Goal: Task Accomplishment & Management: Use online tool/utility

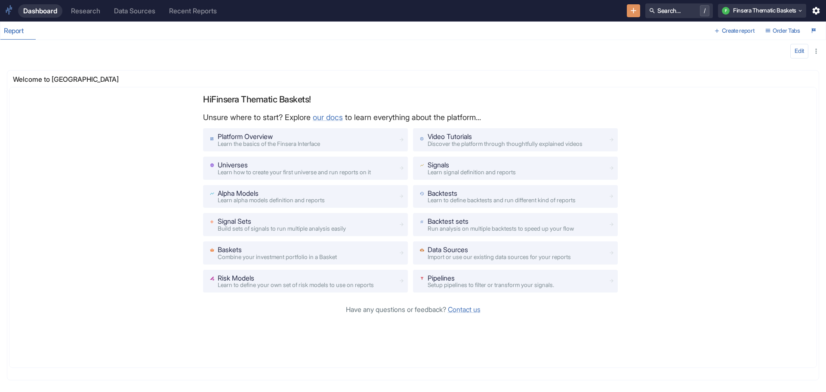
click at [87, 9] on div "Research" at bounding box center [85, 11] width 29 height 8
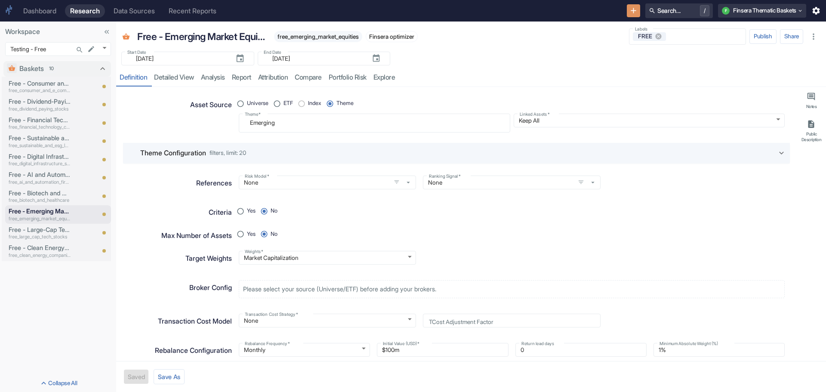
type textarea "x"
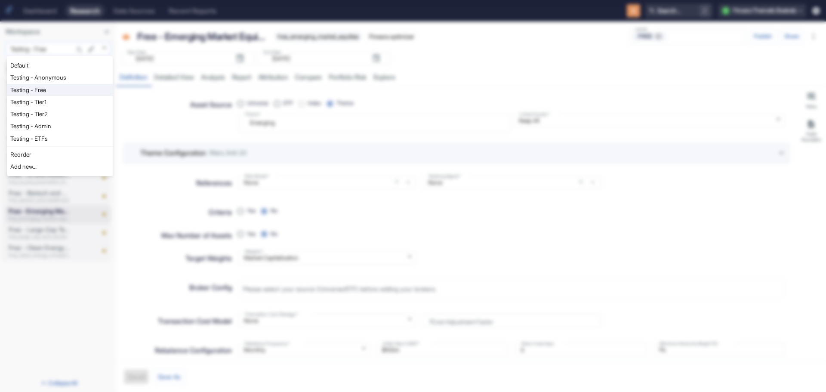
click at [105, 47] on body "Dashboard Research Data Sources Recent Reports Search... / F Finsera Thematic B…" at bounding box center [413, 196] width 826 height 392
click at [75, 77] on li "Testing - Anonymous" at bounding box center [60, 77] width 106 height 12
type input "1126"
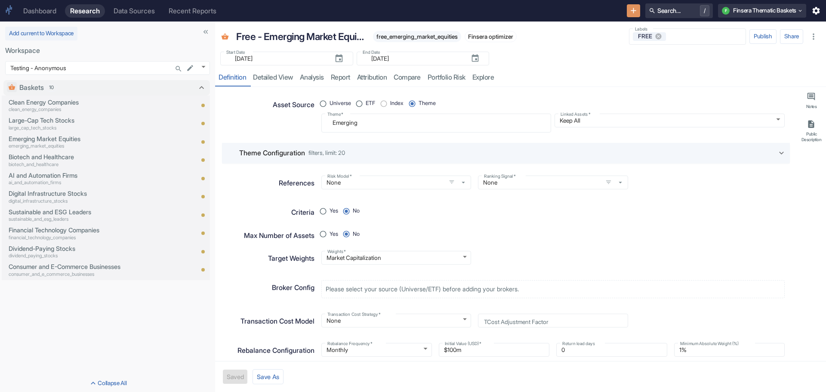
drag, startPoint x: 115, startPoint y: 105, endPoint x: 270, endPoint y: 114, distance: 155.2
type textarea "x"
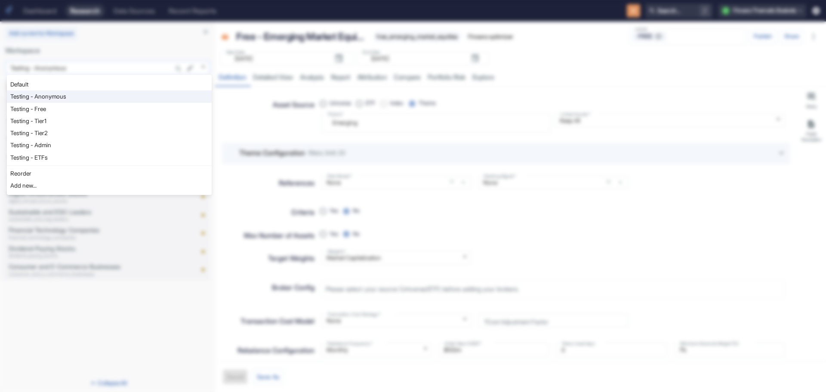
click at [204, 65] on body "Dashboard Research Data Sources Recent Reports Search... / F Finsera Thematic B…" at bounding box center [413, 196] width 826 height 392
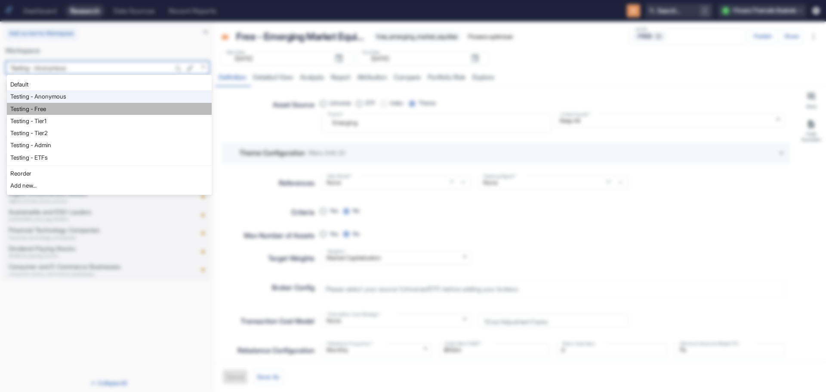
click at [189, 107] on li "Testing - Free" at bounding box center [109, 109] width 205 height 12
type input "1127"
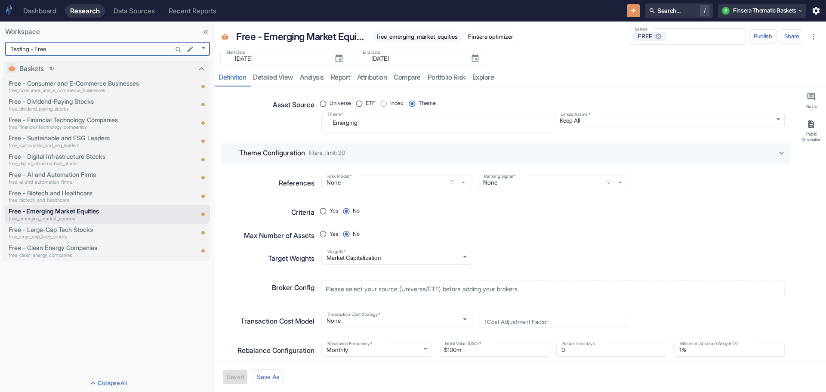
type textarea "x"
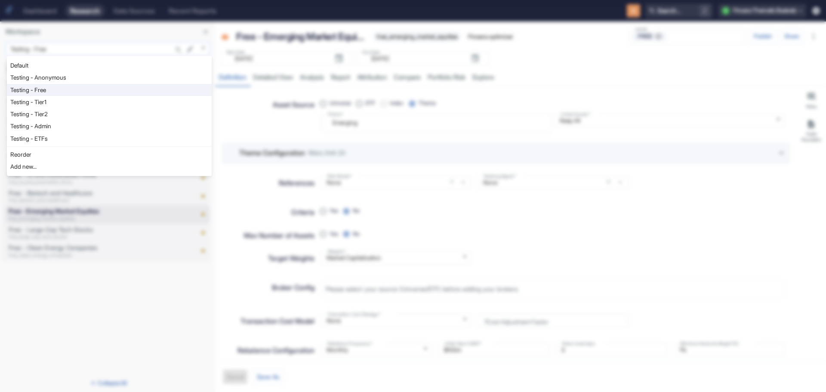
click at [203, 46] on body "Dashboard Research Data Sources Recent Reports Search... / F Finsera Thematic B…" at bounding box center [413, 196] width 826 height 392
click at [184, 101] on li "Testing - Tier1" at bounding box center [109, 102] width 205 height 12
type input "1128"
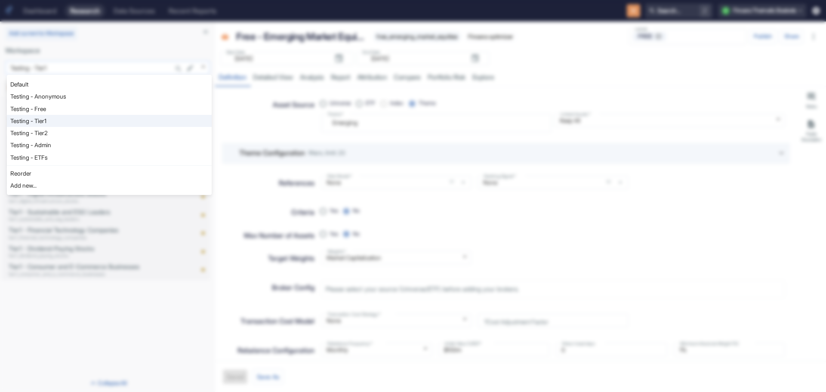
click at [202, 63] on body "Dashboard Research Data Sources Recent Reports Search... / F Finsera Thematic B…" at bounding box center [413, 196] width 826 height 392
type textarea "x"
click at [157, 87] on li "Default" at bounding box center [109, 84] width 205 height 12
type input "1121"
type textarea "x"
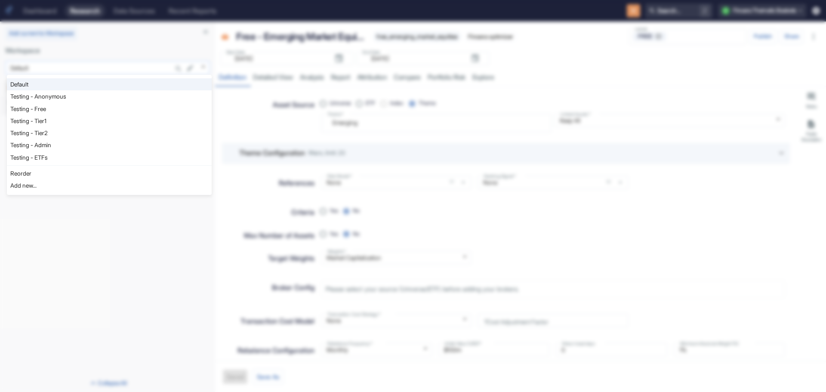
click at [204, 66] on body "Dashboard Research Data Sources Recent Reports Search... / F Finsera Thematic B…" at bounding box center [413, 196] width 826 height 392
click at [189, 129] on li "Testing - Tier2" at bounding box center [109, 133] width 205 height 12
type input "1129"
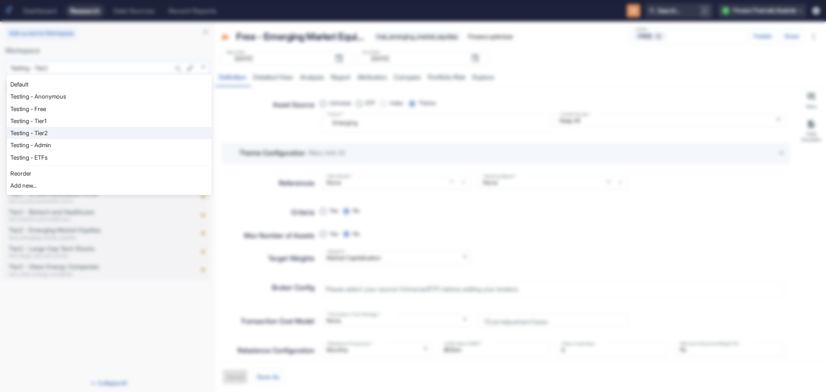
click at [203, 64] on body "Dashboard Research Data Sources Recent Reports Search... / F Finsera Thematic B…" at bounding box center [413, 196] width 826 height 392
type textarea "x"
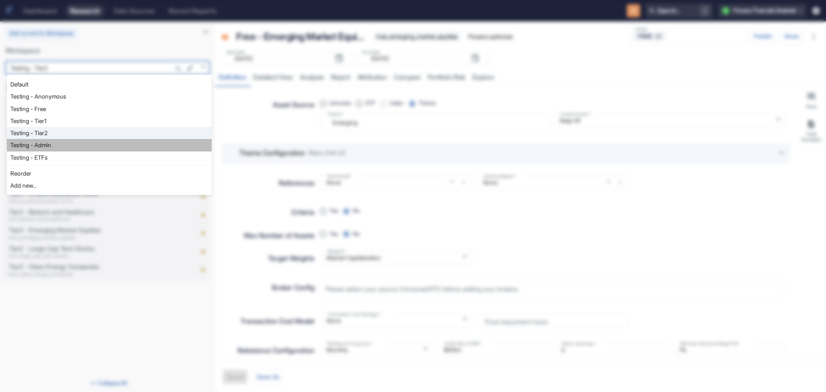
click at [162, 142] on li "Testing - Admin" at bounding box center [109, 145] width 205 height 12
type input "1130"
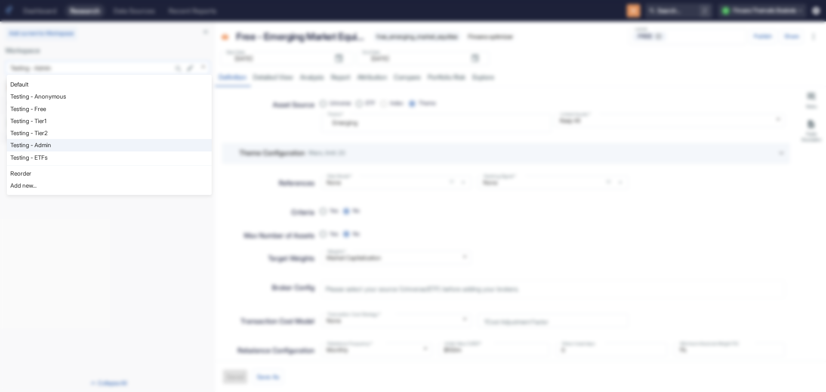
click at [203, 62] on body "Dashboard Research Data Sources Recent Reports Search... / F Finsera Thematic B…" at bounding box center [413, 196] width 826 height 392
type textarea "x"
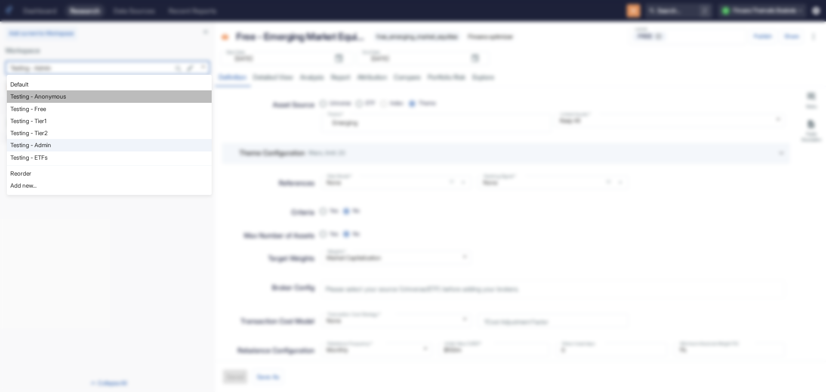
click at [189, 95] on li "Testing - Anonymous" at bounding box center [109, 96] width 205 height 12
type input "1126"
type textarea "x"
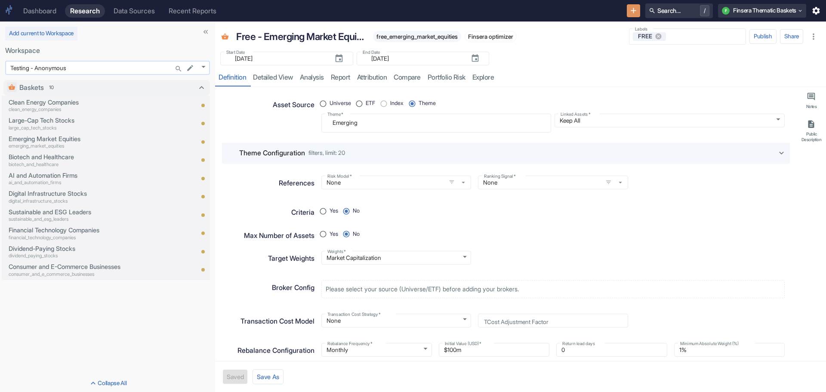
click at [204, 66] on body "Dashboard Research Data Sources Recent Reports Search... / F Finsera Thematic B…" at bounding box center [413, 196] width 826 height 392
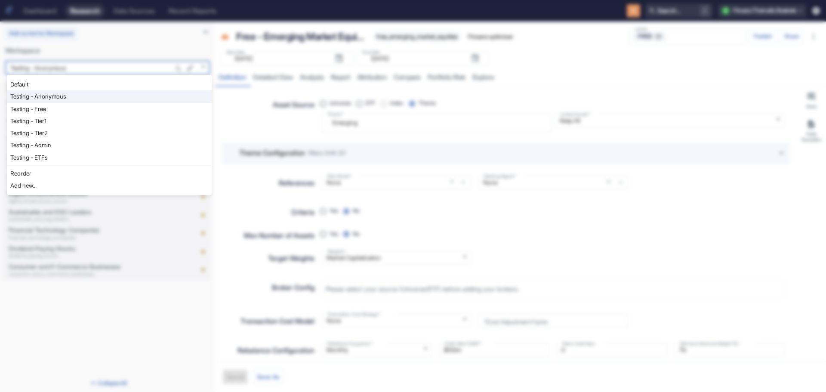
click at [191, 86] on li "Default" at bounding box center [109, 84] width 205 height 12
type input "1121"
type textarea "x"
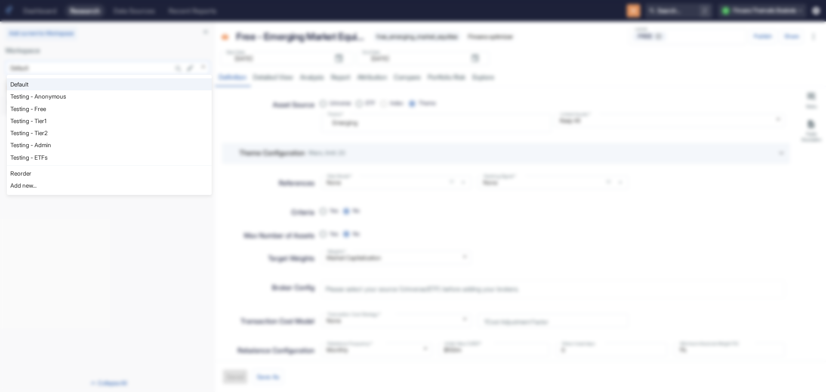
click at [200, 66] on body "Dashboard Research Data Sources Recent Reports Search... / F Finsera Thematic B…" at bounding box center [413, 196] width 826 height 392
click at [184, 93] on li "Testing - Anonymous" at bounding box center [109, 96] width 205 height 12
type input "1126"
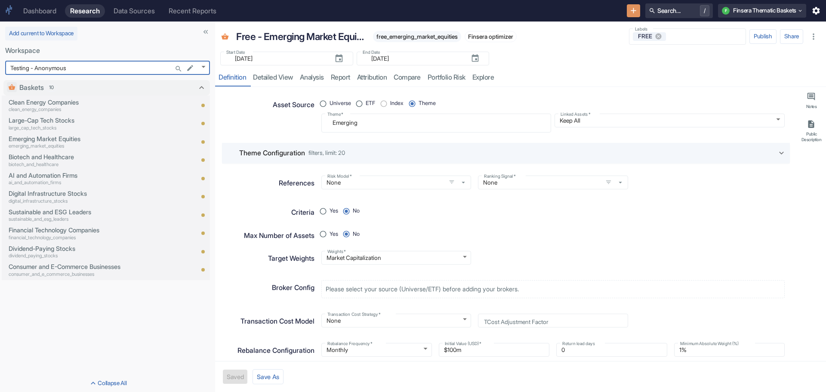
type textarea "x"
